Goal: Find specific page/section: Find specific page/section

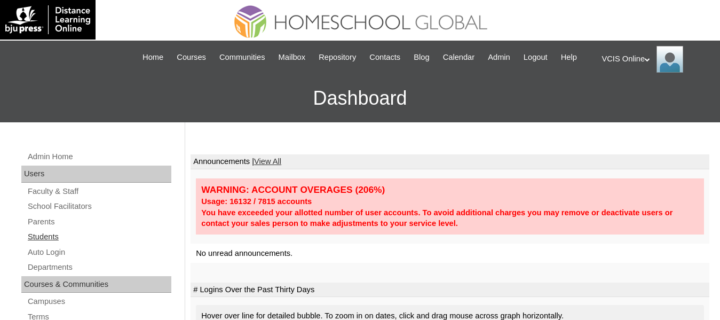
click at [40, 244] on link "Students" at bounding box center [99, 236] width 145 height 13
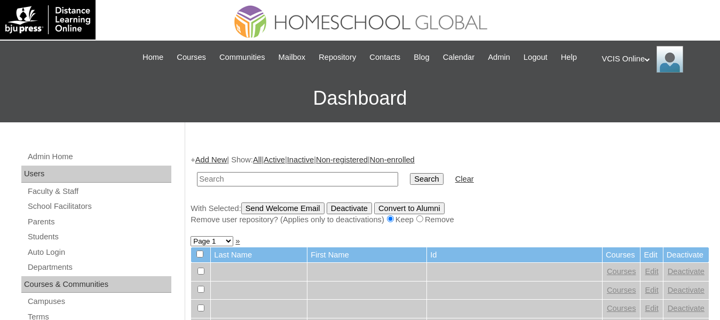
click at [254, 186] on input "text" at bounding box center [297, 179] width 201 height 14
type input "VCIS002-5A-SA2025"
click at [410, 173] on input "Search" at bounding box center [426, 179] width 33 height 12
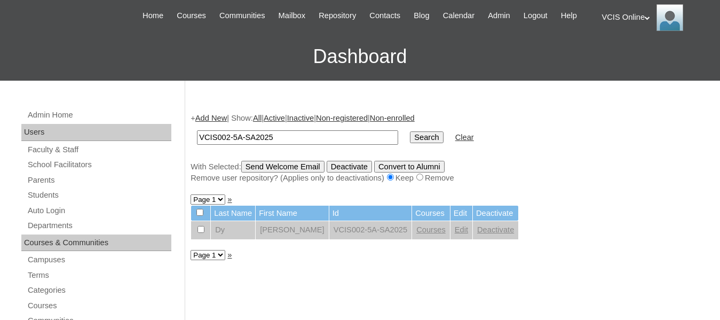
scroll to position [42, 0]
click at [432, 233] on link "Courses" at bounding box center [431, 229] width 29 height 9
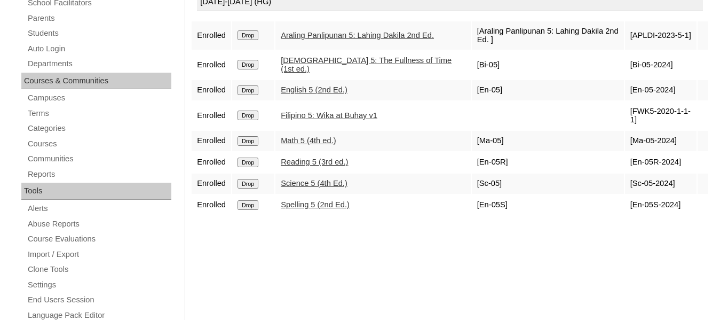
scroll to position [203, 0]
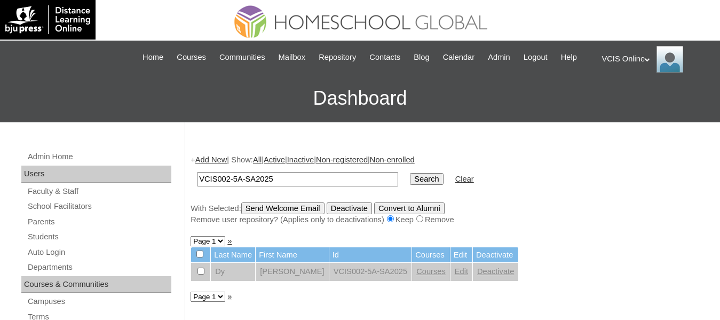
scroll to position [42, 0]
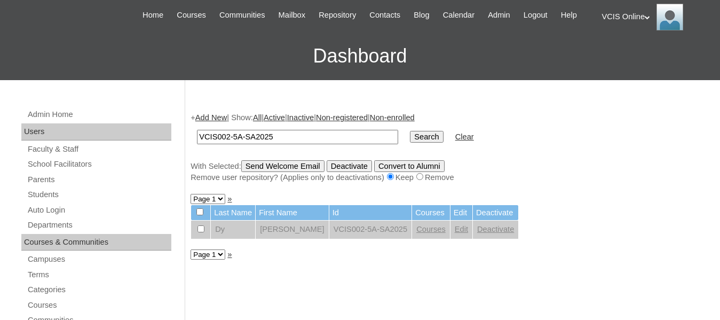
click at [461, 233] on link "Edit" at bounding box center [461, 229] width 13 height 9
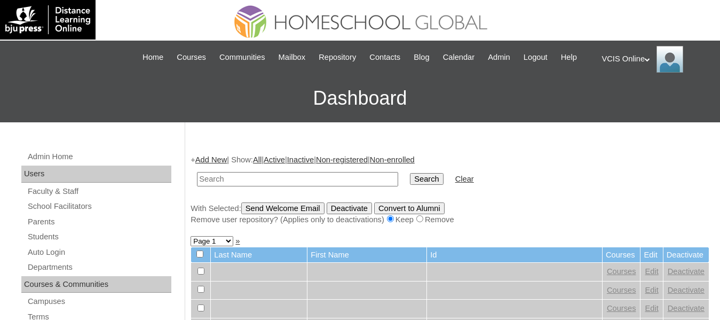
click at [239, 186] on input "text" at bounding box center [297, 179] width 201 height 14
type input "VCIS002-5A-SA2025"
click at [410, 173] on input "Search" at bounding box center [426, 179] width 33 height 12
